Goal: Task Accomplishment & Management: Use online tool/utility

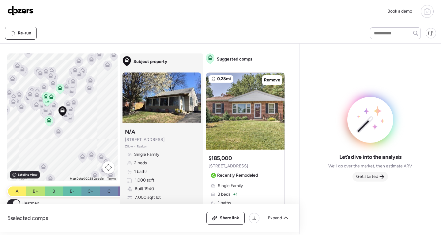
click at [380, 175] on div "Get started" at bounding box center [371, 176] width 36 height 10
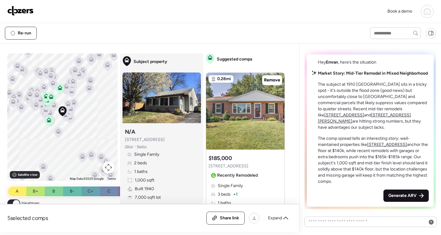
click at [402, 196] on span "Generate ARV" at bounding box center [403, 195] width 28 height 6
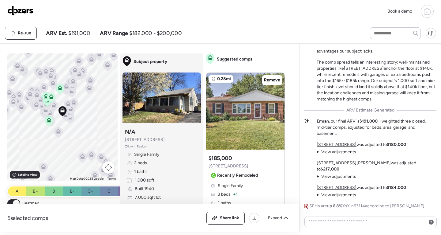
scroll to position [-48, 0]
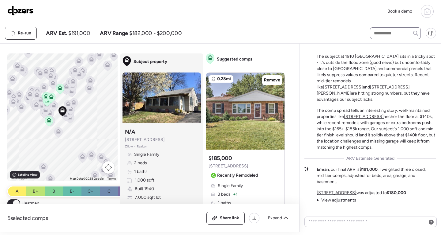
click at [417, 31] on icon at bounding box center [416, 33] width 5 height 5
click at [430, 11] on icon at bounding box center [428, 12] width 6 height 5
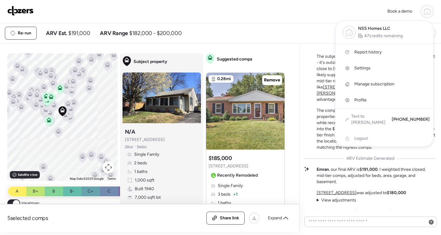
click at [389, 53] on link "Report history" at bounding box center [385, 52] width 98 height 16
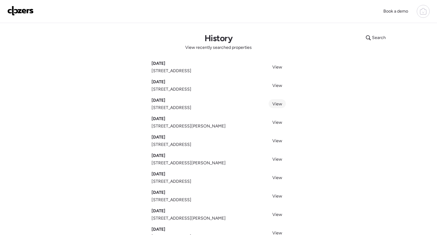
click at [274, 105] on span "View" at bounding box center [277, 103] width 10 height 5
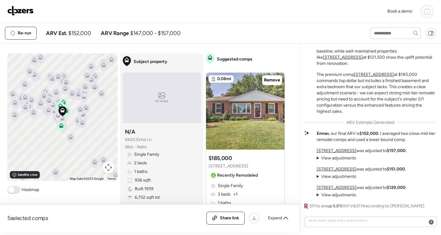
click at [429, 10] on icon at bounding box center [427, 11] width 7 height 7
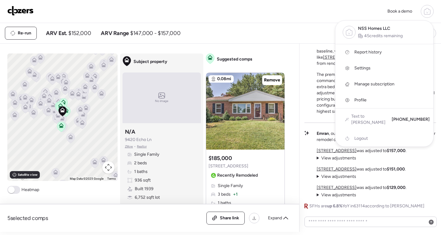
click at [391, 53] on link "Report history" at bounding box center [385, 52] width 98 height 16
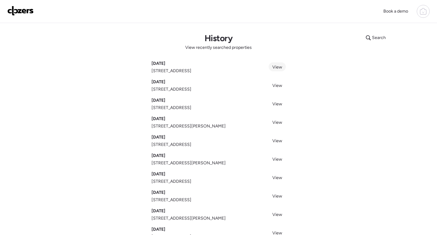
click at [273, 68] on span "View" at bounding box center [277, 66] width 10 height 5
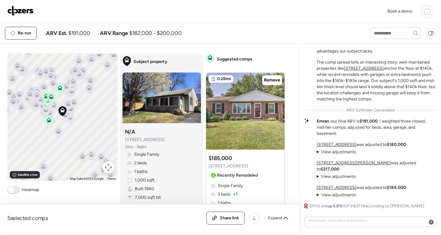
click at [425, 11] on icon at bounding box center [427, 11] width 7 height 7
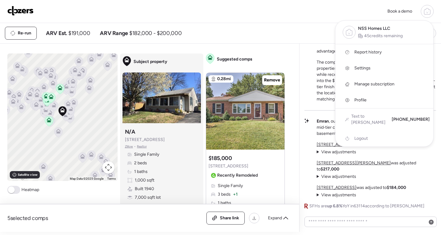
click at [392, 55] on link "Report history" at bounding box center [385, 52] width 98 height 16
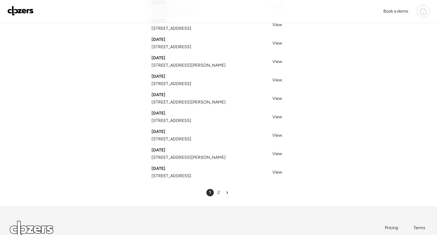
scroll to position [17, 0]
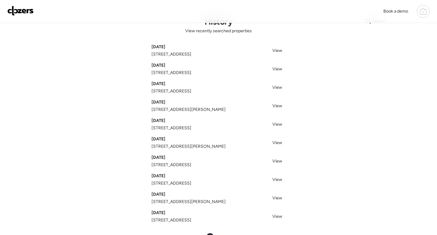
click at [431, 81] on div "Search History View recently searched properties [DATE] [STREET_ADDRESS] View […" at bounding box center [218, 127] width 429 height 243
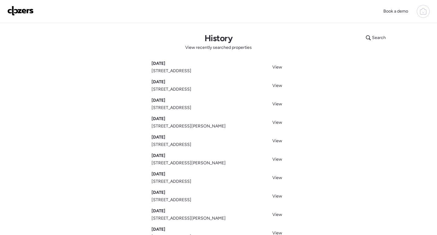
click at [25, 9] on img at bounding box center [20, 11] width 26 height 10
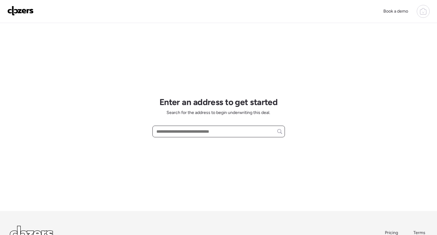
click at [179, 133] on input "text" at bounding box center [218, 131] width 127 height 9
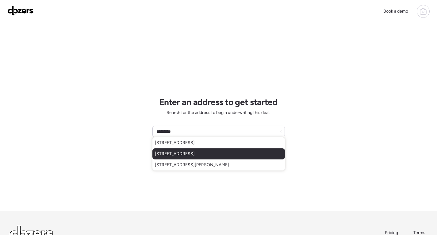
click at [186, 156] on span "[STREET_ADDRESS]" at bounding box center [175, 154] width 40 height 6
type input "**********"
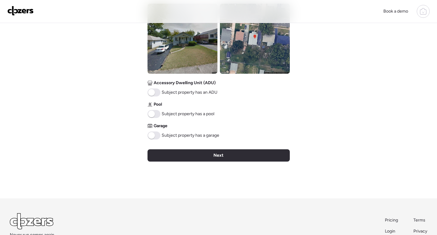
scroll to position [258, 0]
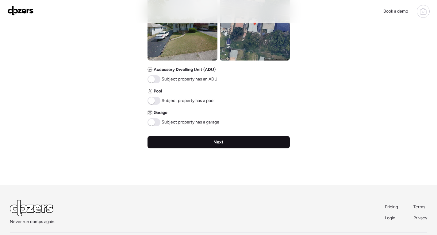
click at [244, 143] on div "Next" at bounding box center [218, 142] width 142 height 12
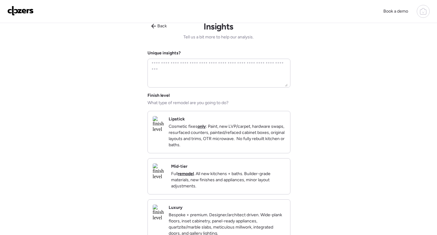
scroll to position [0, 0]
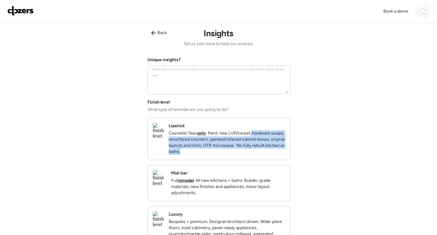
drag, startPoint x: 437, startPoint y: 129, endPoint x: 441, endPoint y: 159, distance: 30.4
click at [437, 159] on html "Book a demo Back Insights Tell us a bit more to help our analysis. Unique insig…" at bounding box center [218, 191] width 437 height 382
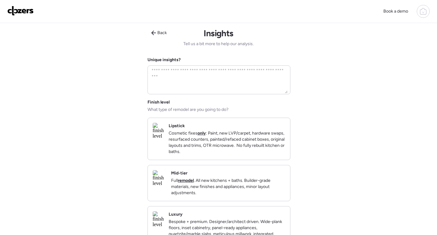
click at [428, 171] on div "Book a demo Back Insights Tell us a bit more to help our analysis. Unique insig…" at bounding box center [218, 191] width 437 height 382
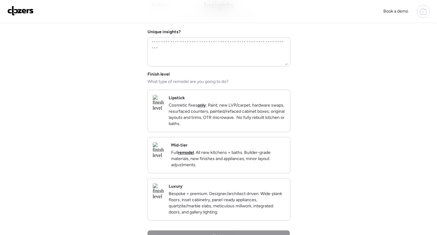
scroll to position [37, 0]
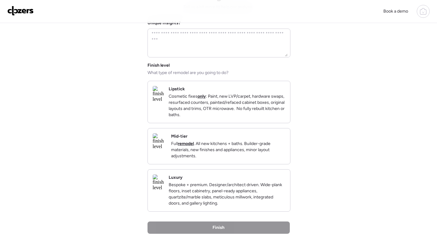
click at [250, 156] on p "Full remodel . All new kitchens + baths. Builder-grade materials, new finishes …" at bounding box center [228, 149] width 114 height 18
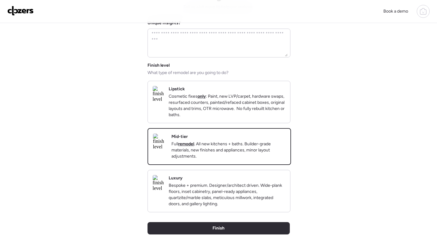
scroll to position [159, 0]
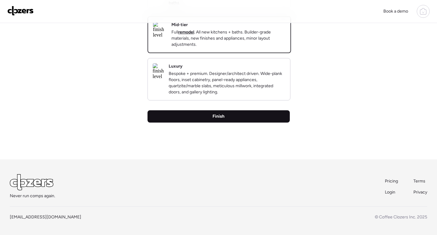
click at [251, 117] on div "Finish" at bounding box center [218, 116] width 142 height 12
